Goal: Book appointment/travel/reservation

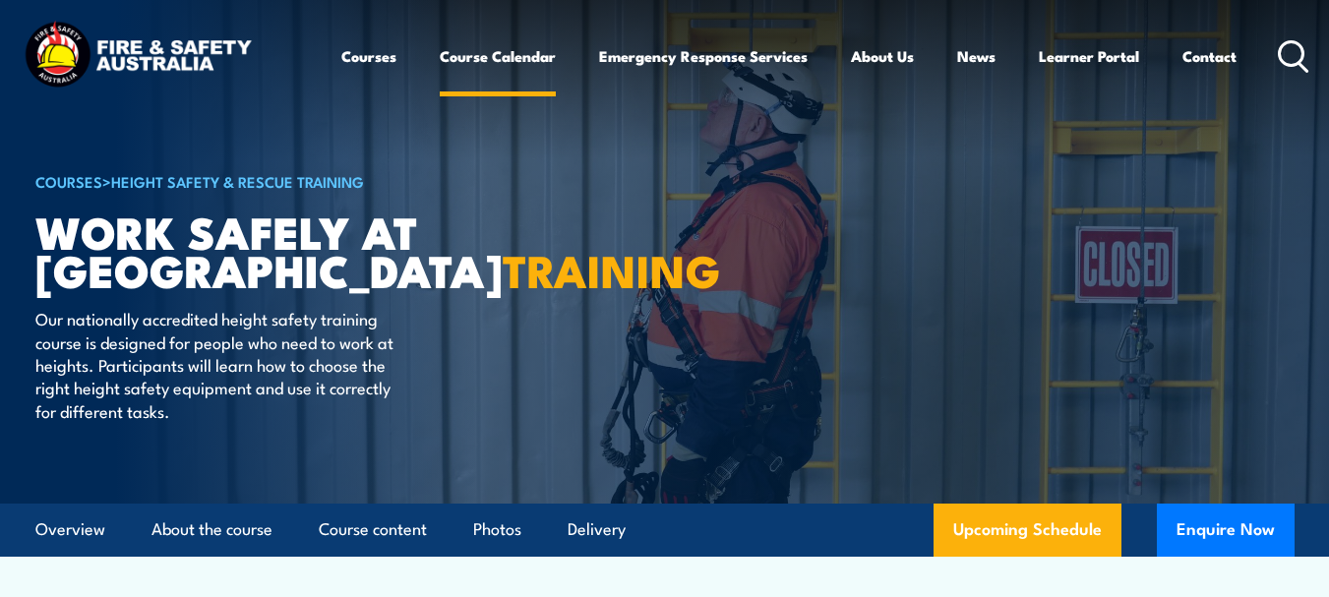
click at [473, 55] on link "Course Calendar" at bounding box center [498, 55] width 116 height 47
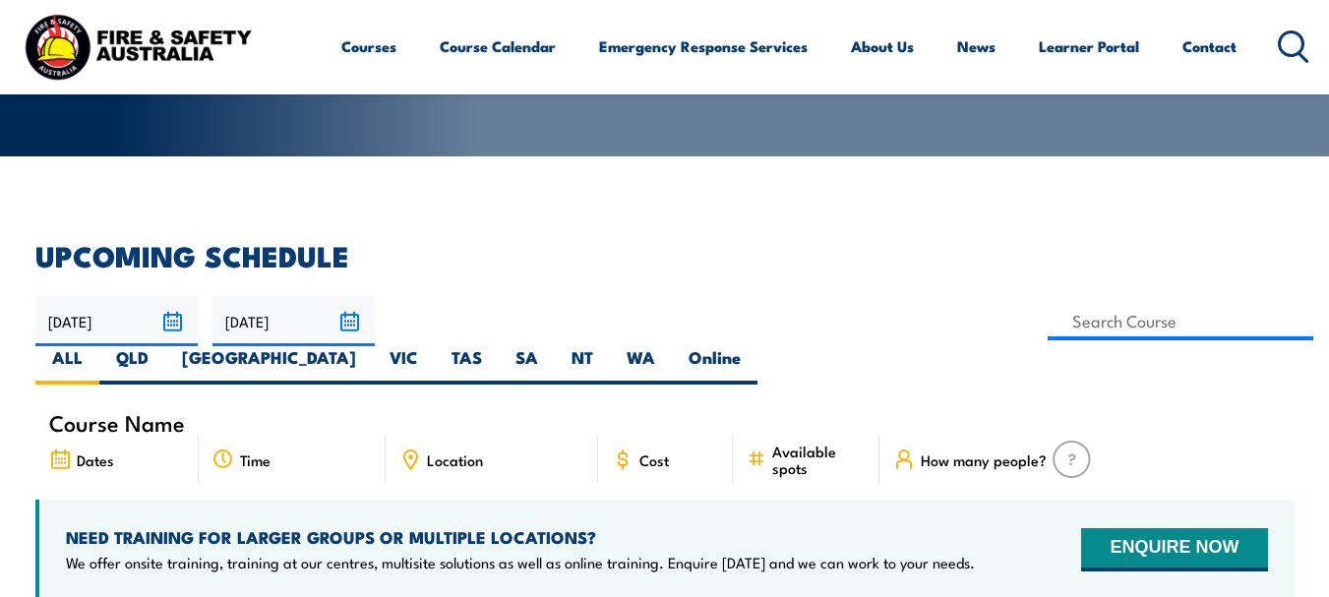
scroll to position [349, 0]
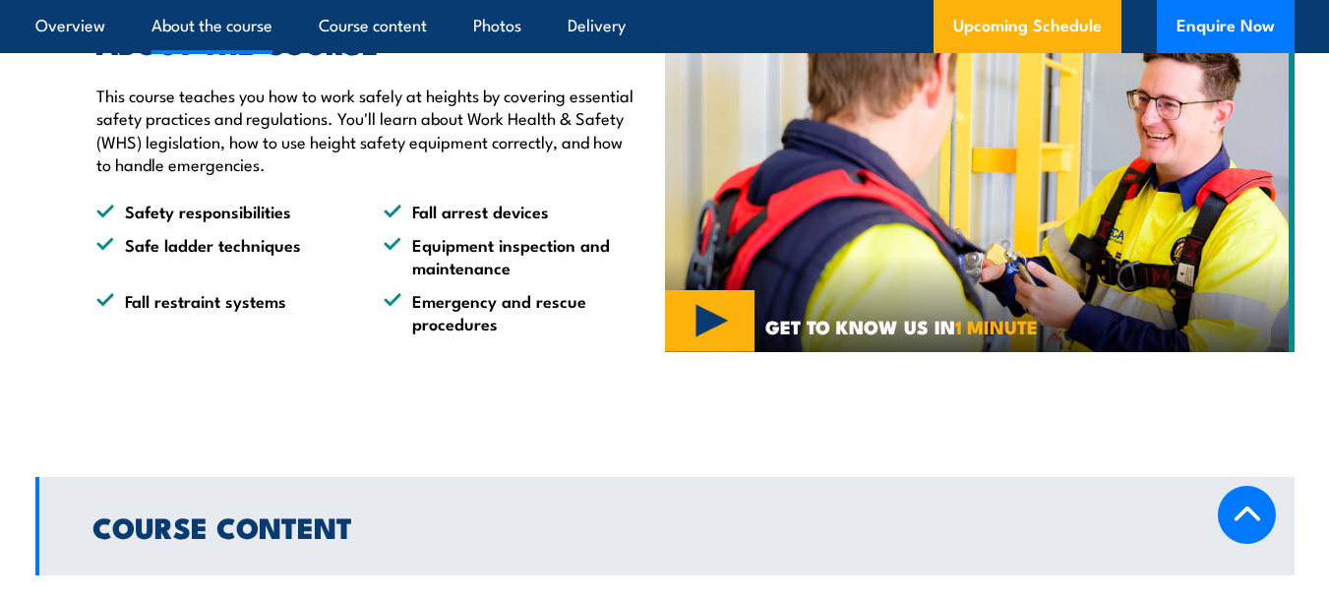
scroll to position [1095, 0]
